Goal: Find specific page/section: Find specific page/section

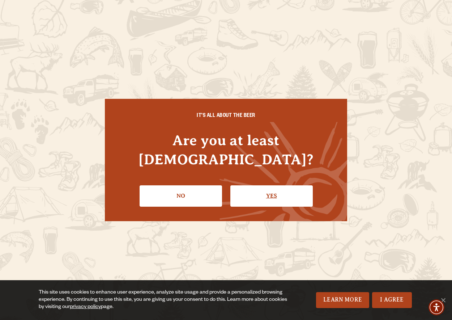
click at [251, 193] on link "Yes" at bounding box center [272, 195] width 83 height 21
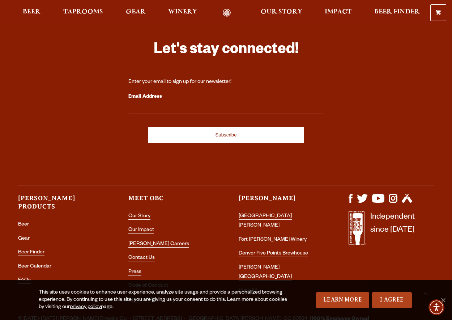
scroll to position [1986, 0]
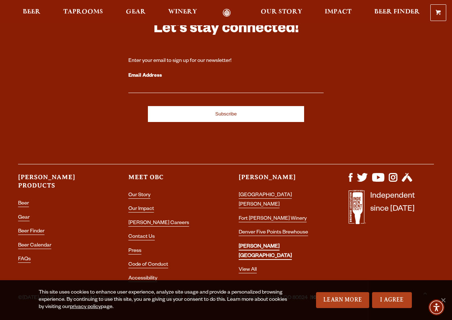
click at [256, 244] on link "[PERSON_NAME] [GEOGRAPHIC_DATA]" at bounding box center [265, 252] width 53 height 16
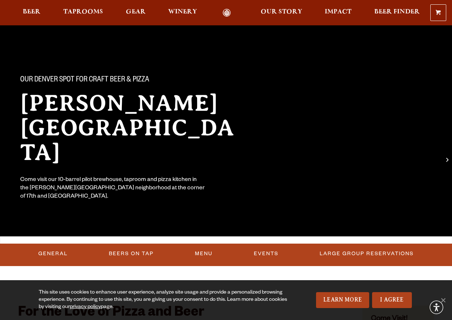
scroll to position [20, 0]
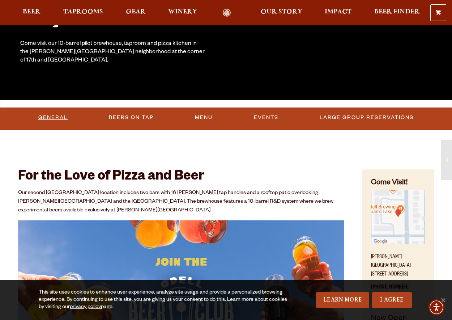
click at [64, 118] on link "General" at bounding box center [52, 117] width 35 height 17
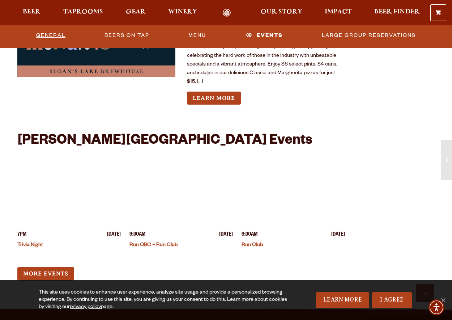
scroll to position [1723, 0]
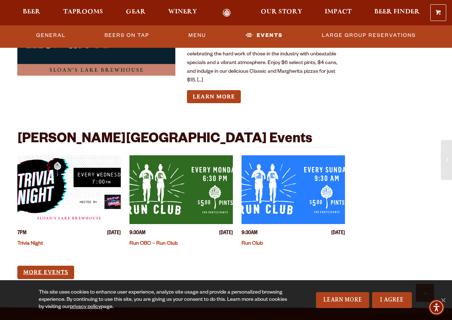
click at [45, 266] on link "More Events" at bounding box center [45, 272] width 57 height 13
